Goal: Navigation & Orientation: Find specific page/section

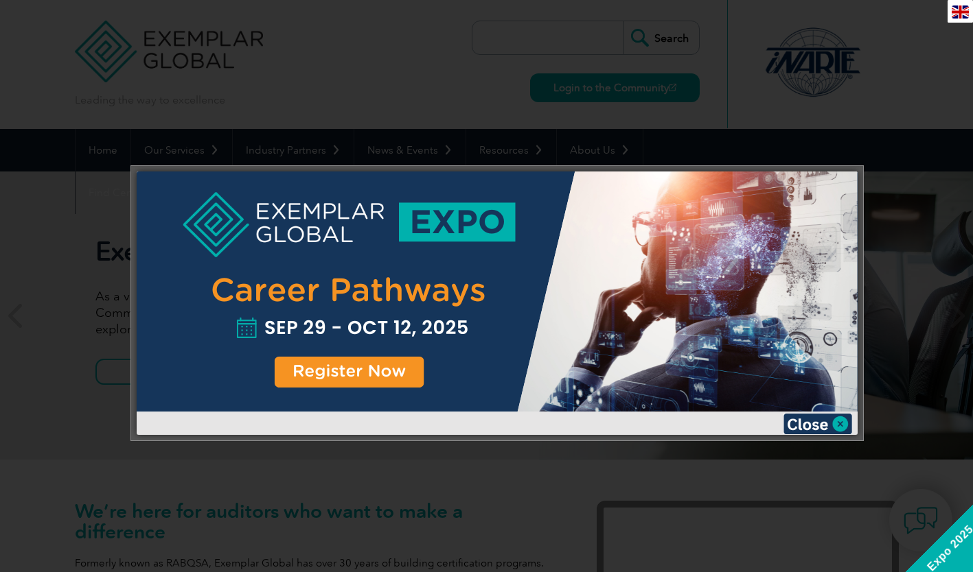
click at [835, 413] on div at bounding box center [497, 304] width 721 height 264
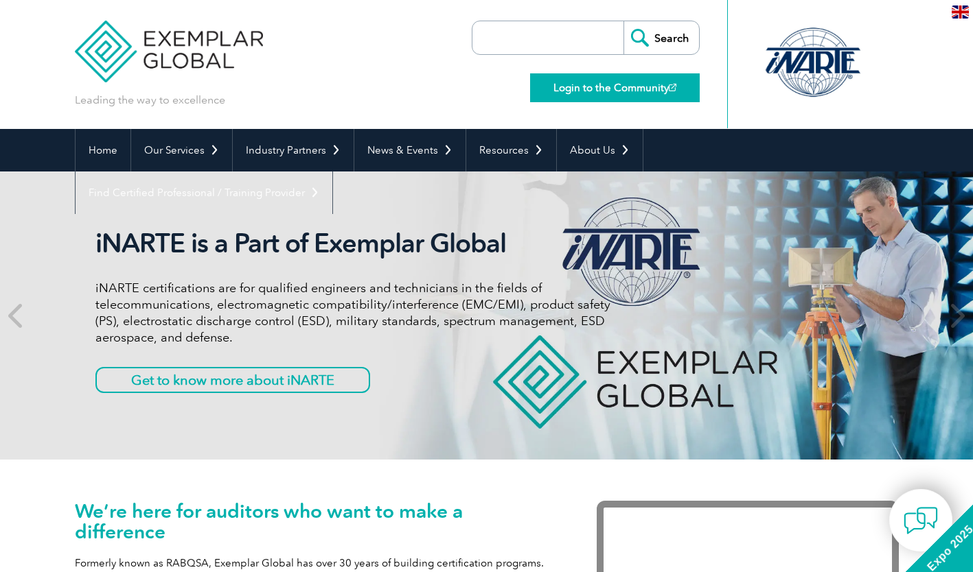
click at [579, 86] on link "Login to the Community" at bounding box center [615, 87] width 170 height 29
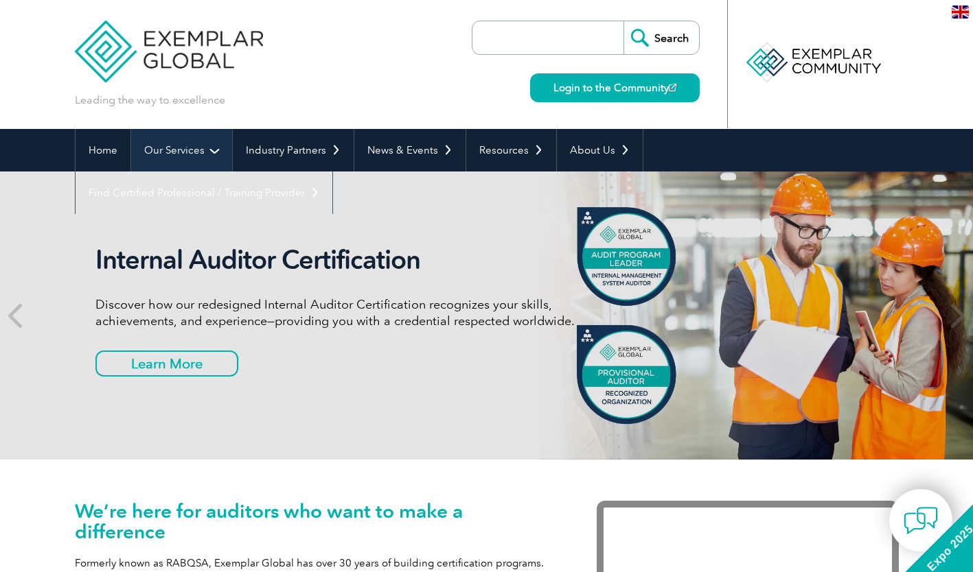
click at [212, 150] on link "Our Services" at bounding box center [181, 150] width 101 height 43
click at [213, 154] on link "Our Services" at bounding box center [181, 150] width 101 height 43
click at [187, 140] on link "Our Services" at bounding box center [181, 150] width 101 height 43
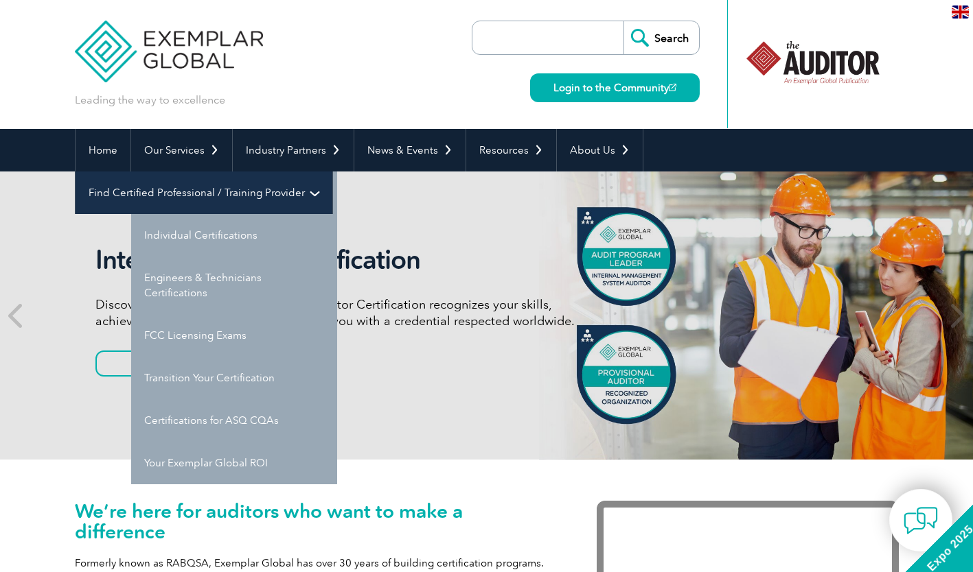
click at [332, 172] on link "Find Certified Professional / Training Provider" at bounding box center [204, 193] width 257 height 43
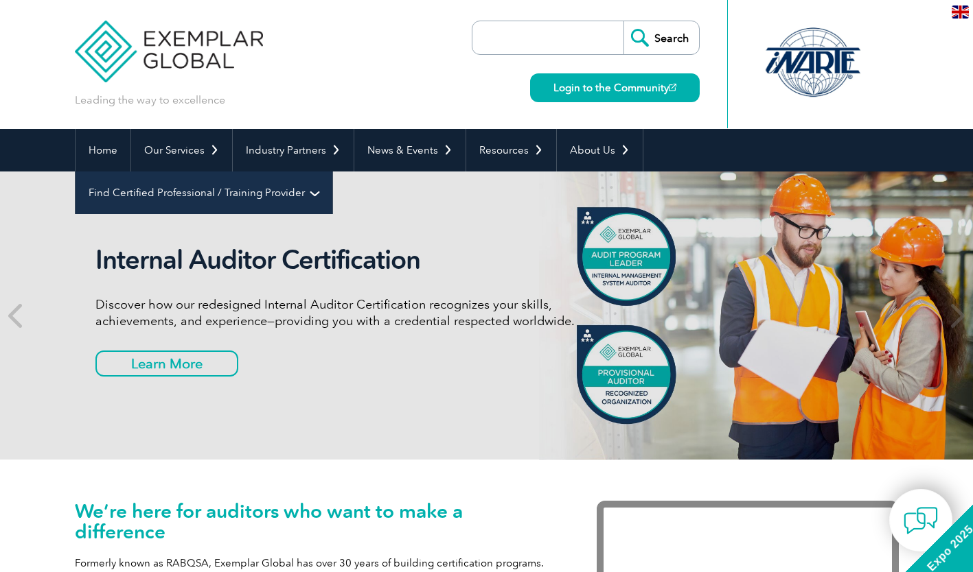
click at [332, 172] on link "Find Certified Professional / Training Provider" at bounding box center [204, 193] width 257 height 43
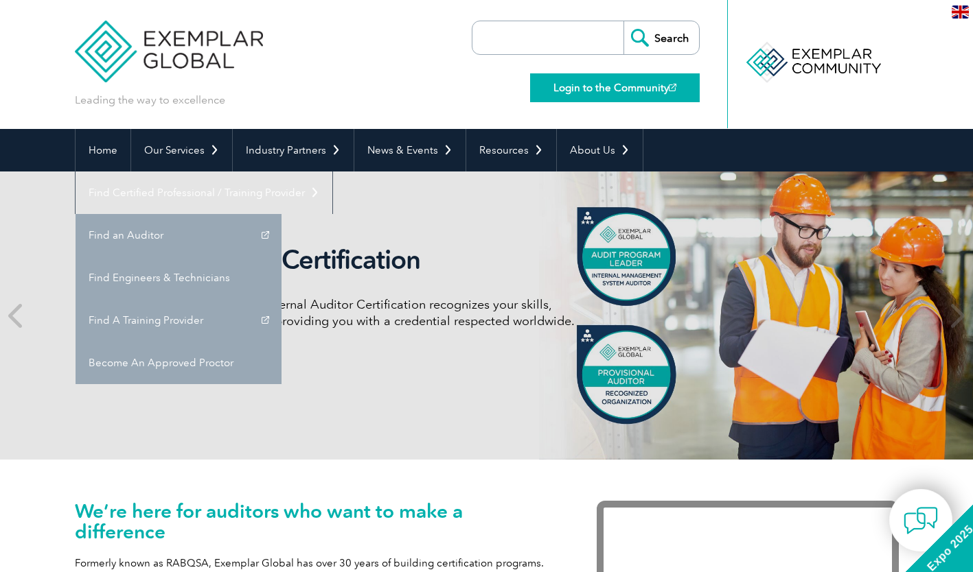
click at [631, 93] on link "Login to the Community" at bounding box center [615, 87] width 170 height 29
